Goal: Transaction & Acquisition: Purchase product/service

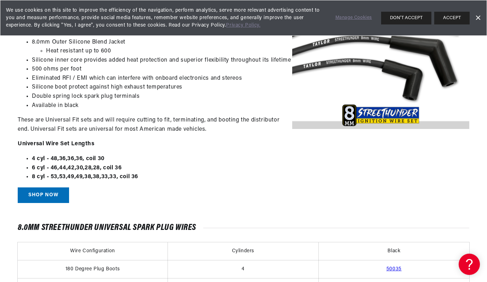
scroll to position [330, 0]
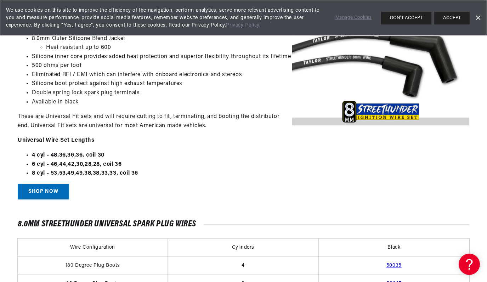
click at [51, 188] on link "Shop Now" at bounding box center [43, 192] width 51 height 16
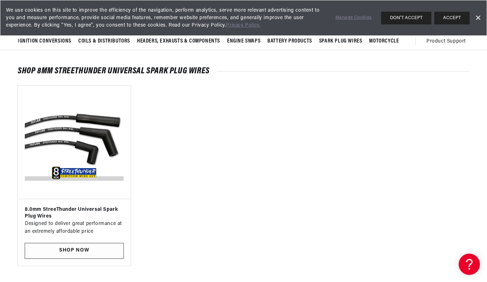
scroll to position [0, 0]
click at [83, 246] on link "SHOP NOW" at bounding box center [74, 251] width 99 height 16
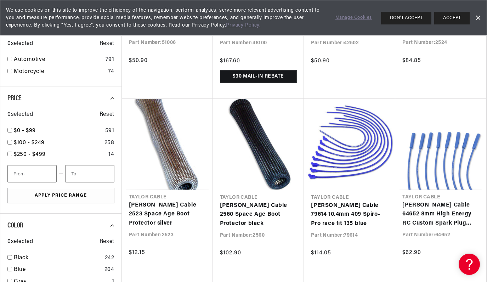
scroll to position [584, 0]
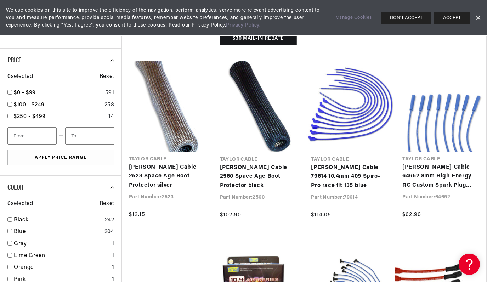
scroll to position [0, 423]
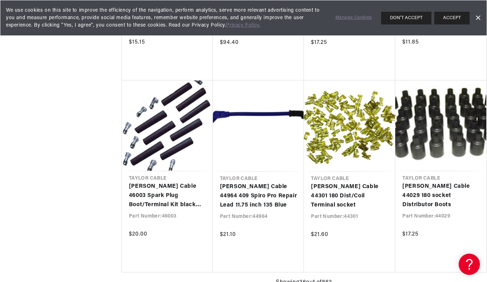
scroll to position [0, 423]
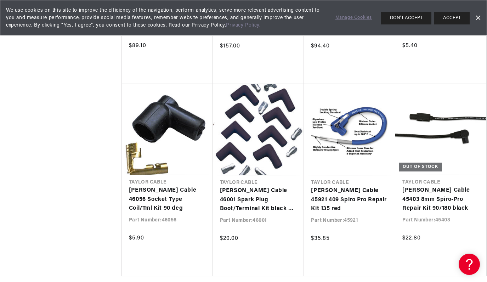
scroll to position [0, 846]
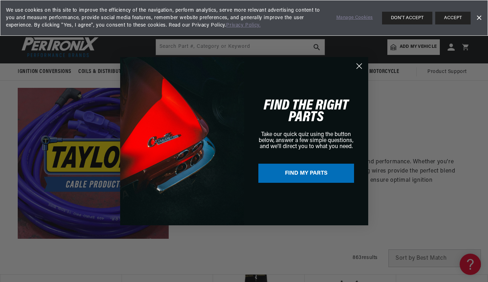
scroll to position [0, 424]
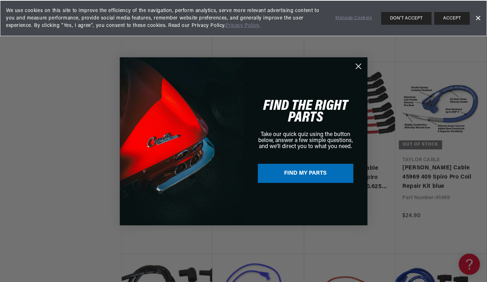
scroll to position [0, 848]
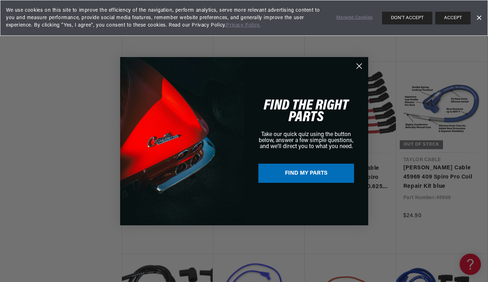
click at [358, 66] on icon "Close dialog" at bounding box center [358, 65] width 5 height 5
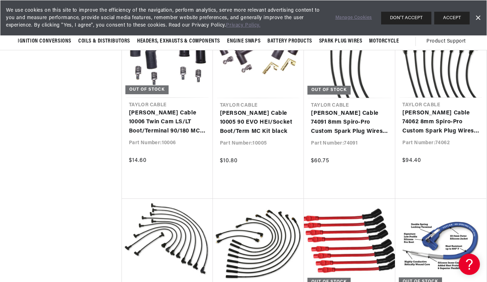
scroll to position [0, 0]
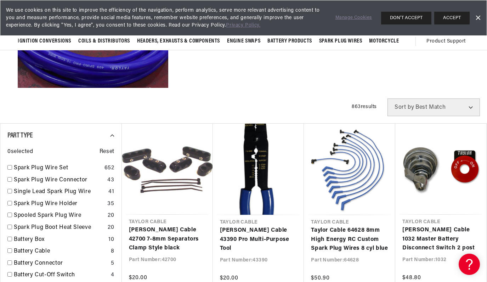
scroll to position [149, 0]
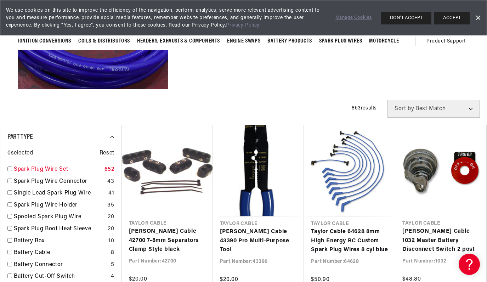
click at [10, 169] on input "checkbox" at bounding box center [9, 168] width 5 height 5
checkbox input "true"
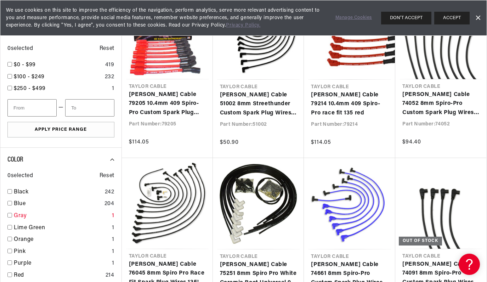
scroll to position [628, 0]
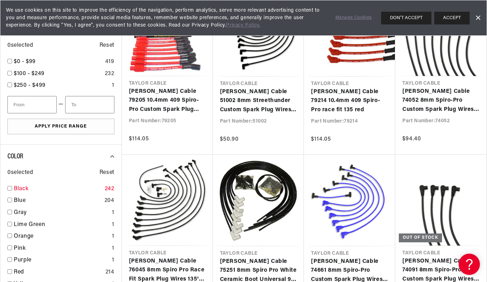
click at [10, 186] on input "checkbox" at bounding box center [9, 188] width 5 height 5
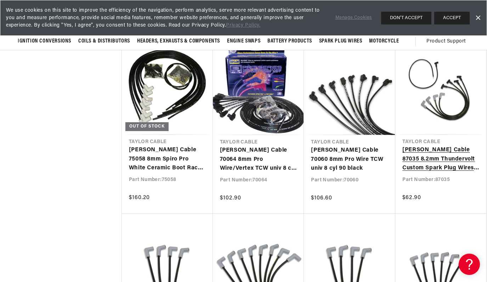
click at [430, 148] on link "Taylor Cable 87035 8.2mm Thundervolt Custom Spark Plug Wires 4 cyl black" at bounding box center [440, 159] width 77 height 27
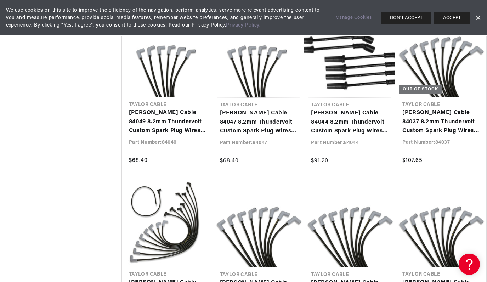
scroll to position [5516, 0]
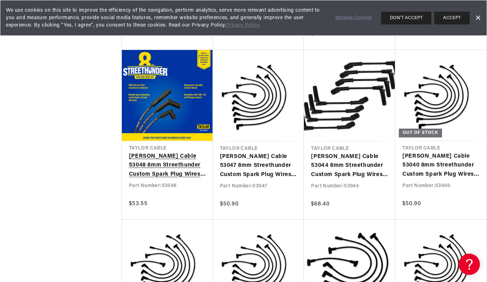
scroll to position [0, 423]
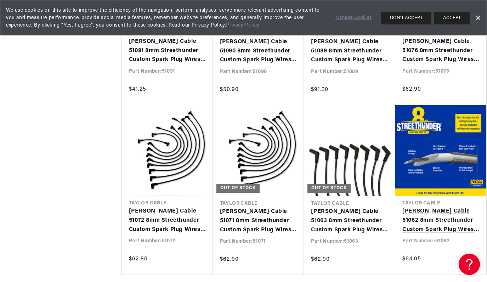
click at [417, 207] on link "[PERSON_NAME] Cable 51062 8mm Streethunder Custom Spark Plug Wires 8 cyl black" at bounding box center [440, 220] width 77 height 27
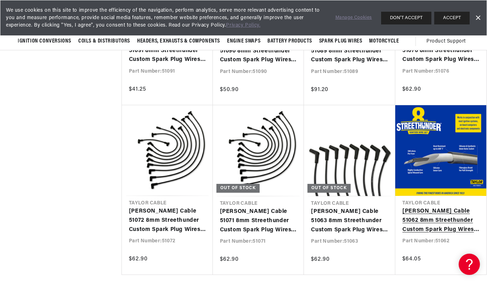
scroll to position [628, 0]
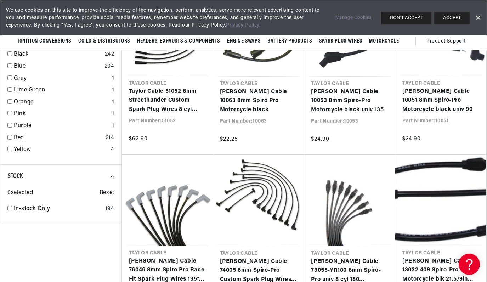
checkbox input "false"
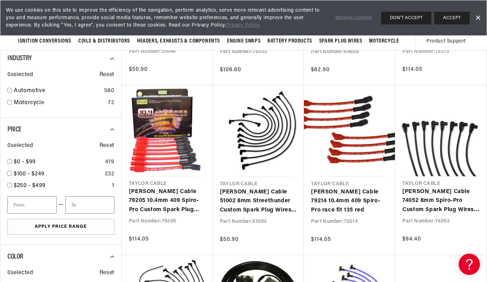
checkbox input "false"
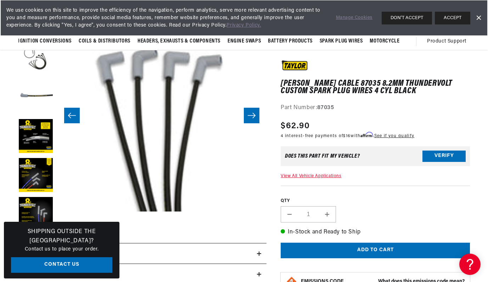
scroll to position [21, 0]
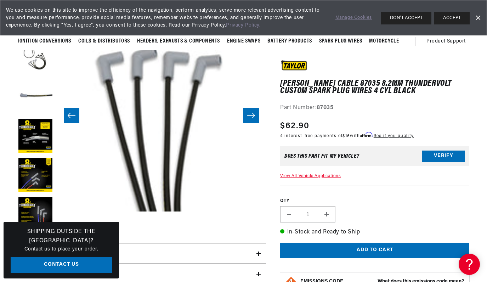
click at [35, 211] on button "Open media 1 in modal" at bounding box center [35, 211] width 0 height 0
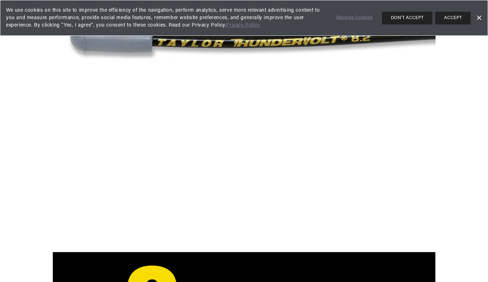
scroll to position [0, 0]
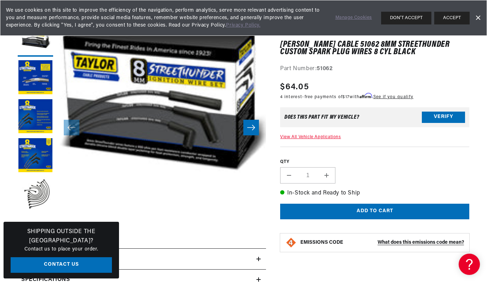
click at [251, 126] on icon "Slide right" at bounding box center [251, 127] width 8 height 7
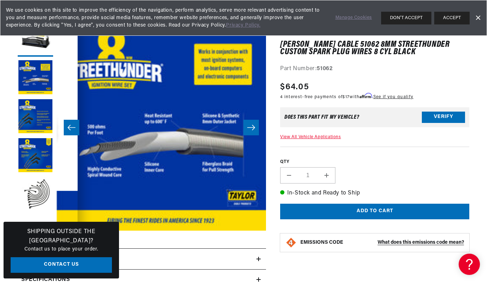
scroll to position [0, 846]
click at [251, 126] on icon "Slide right" at bounding box center [251, 127] width 8 height 7
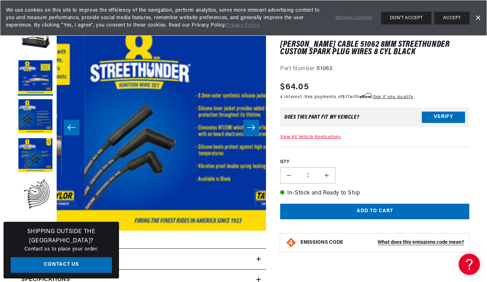
scroll to position [0, 419]
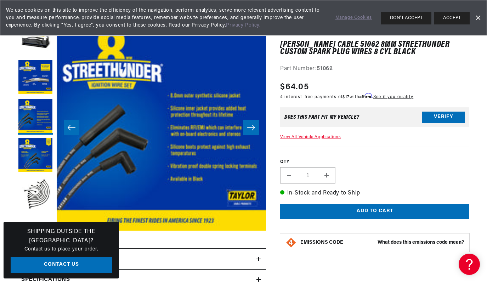
click at [251, 126] on icon "Slide right" at bounding box center [251, 127] width 8 height 7
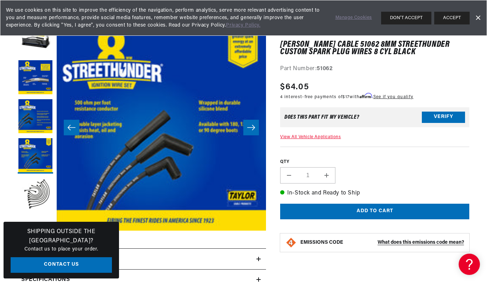
click at [251, 126] on icon "Slide right" at bounding box center [251, 127] width 8 height 7
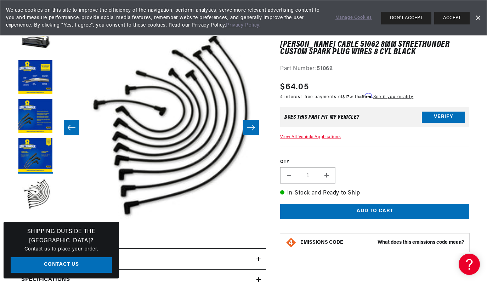
scroll to position [0, 0]
click at [251, 126] on icon "Slide right" at bounding box center [251, 127] width 8 height 7
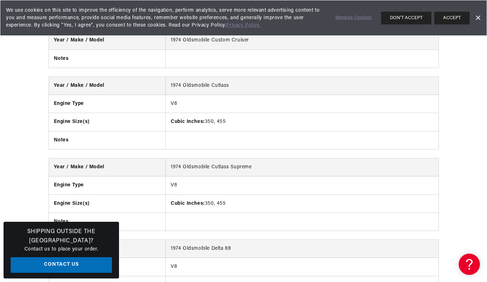
scroll to position [894, 0]
